Goal: Book appointment/travel/reservation

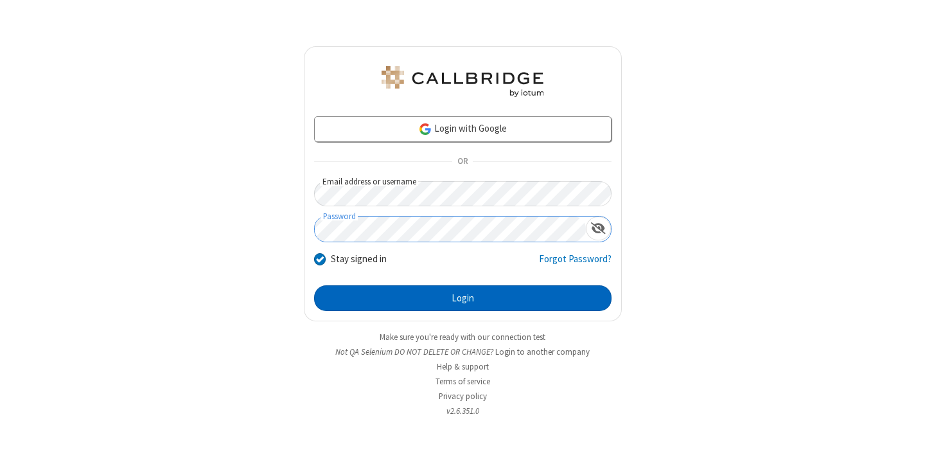
click at [462, 298] on button "Login" at bounding box center [462, 298] width 297 height 26
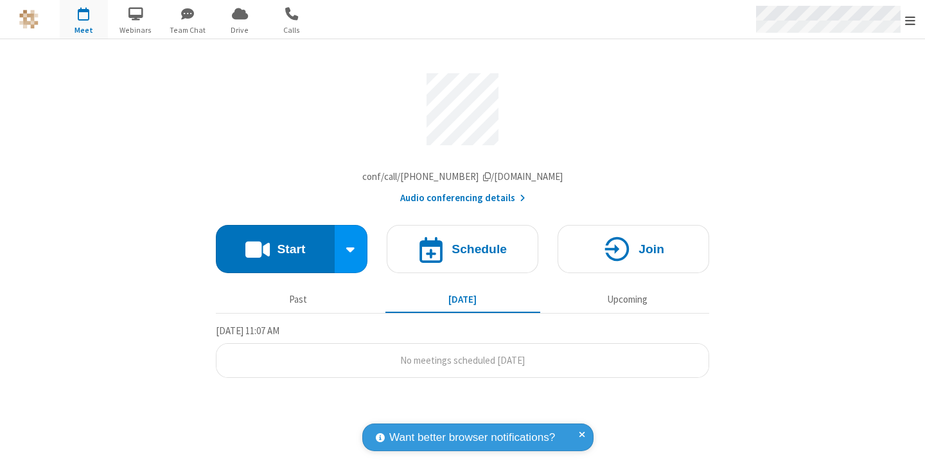
click at [910, 20] on span "Open menu" at bounding box center [910, 20] width 10 height 13
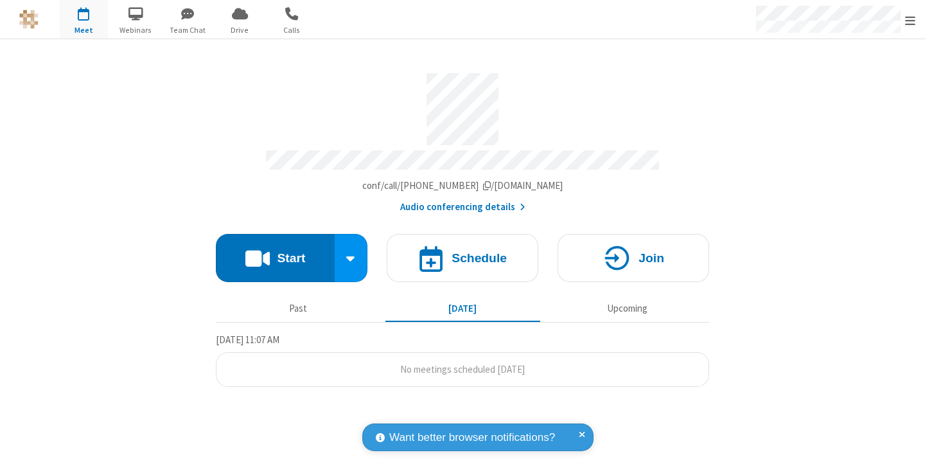
click at [84, 19] on span "button" at bounding box center [84, 14] width 48 height 22
click at [462, 252] on h4 "Schedule" at bounding box center [479, 258] width 55 height 12
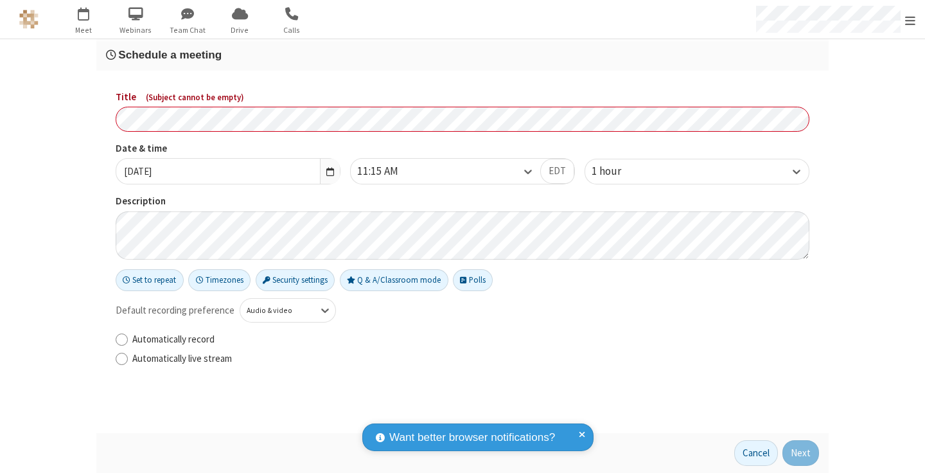
click at [462, 55] on h3 "Schedule a meeting" at bounding box center [462, 55] width 713 height 12
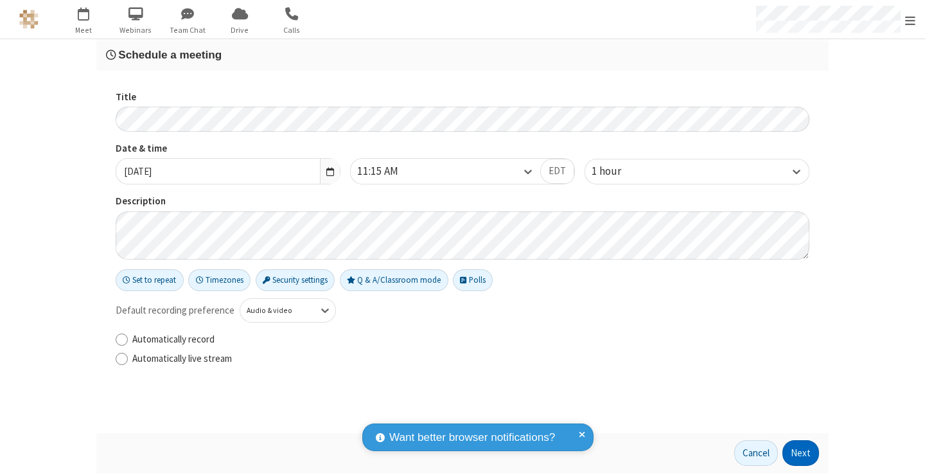
click at [801, 453] on button "Next" at bounding box center [800, 453] width 37 height 26
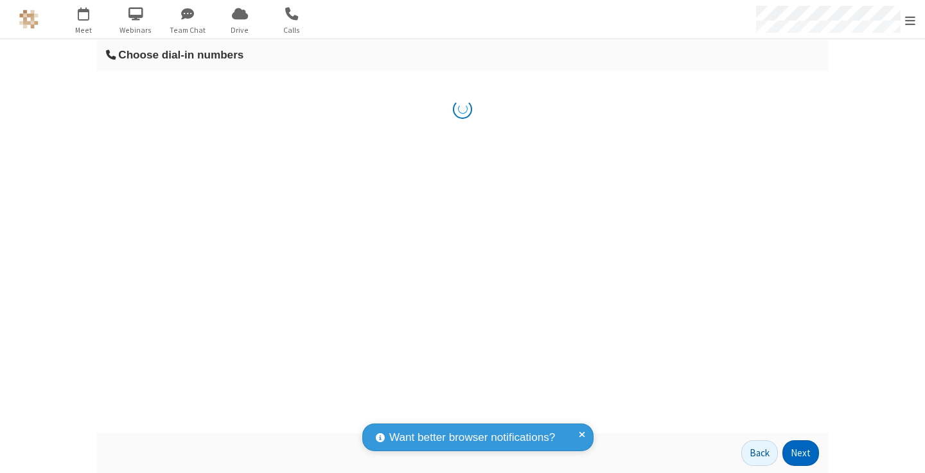
click at [801, 453] on button "Next" at bounding box center [800, 453] width 37 height 26
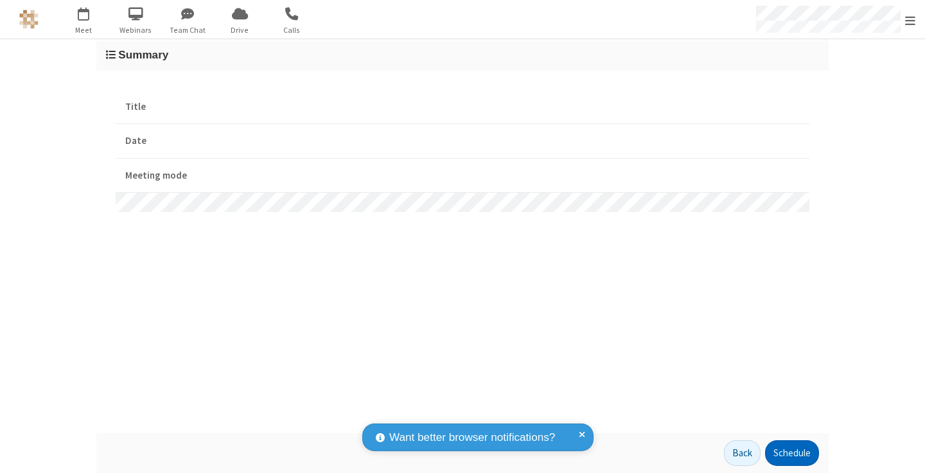
click at [791, 453] on button "Schedule" at bounding box center [792, 453] width 54 height 26
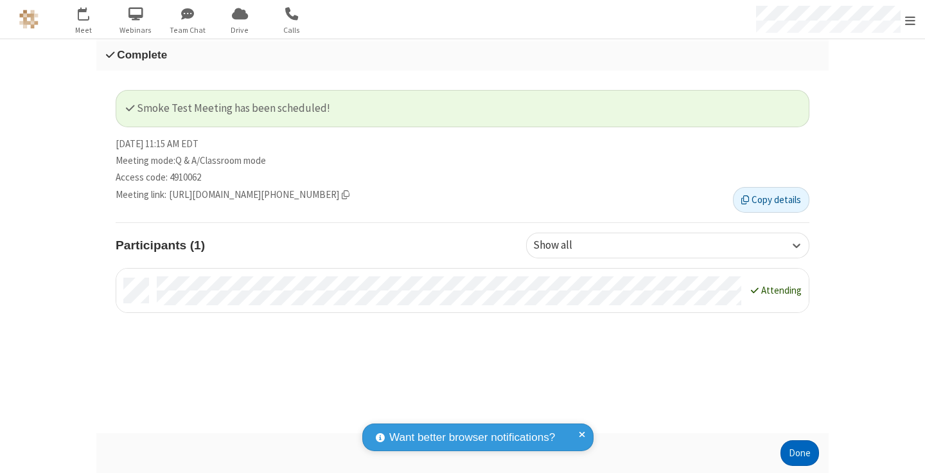
click at [800, 453] on button "Done" at bounding box center [799, 453] width 39 height 26
